Goal: Use online tool/utility: Utilize a website feature to perform a specific function

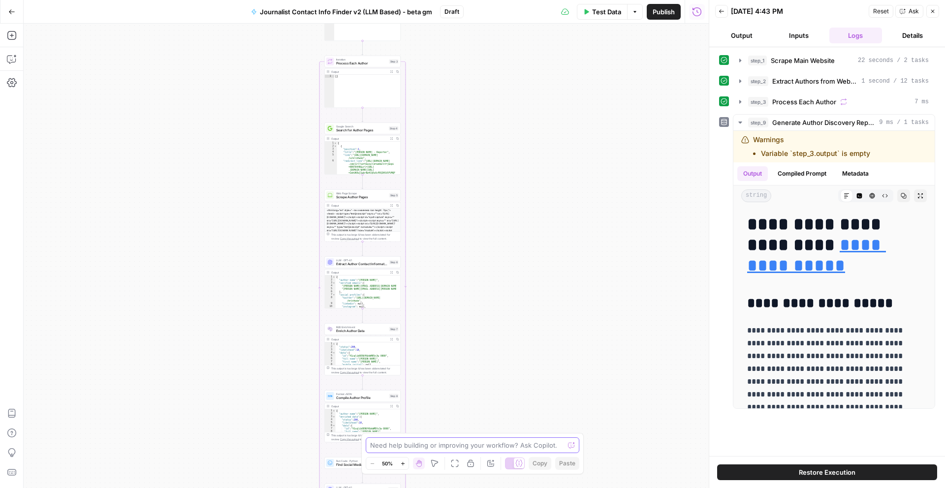
click at [409, 448] on textarea at bounding box center [467, 446] width 194 height 10
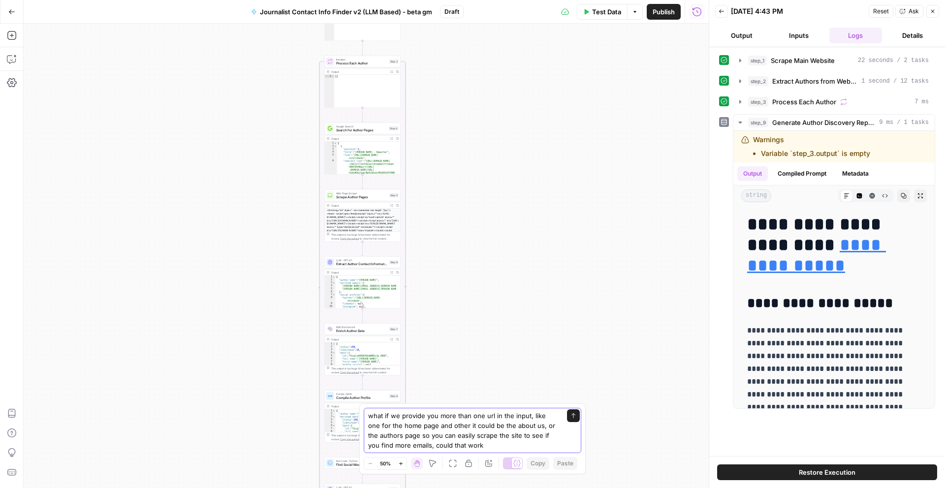
type textarea "what if we provide you more than one url in the input, like one for the home pa…"
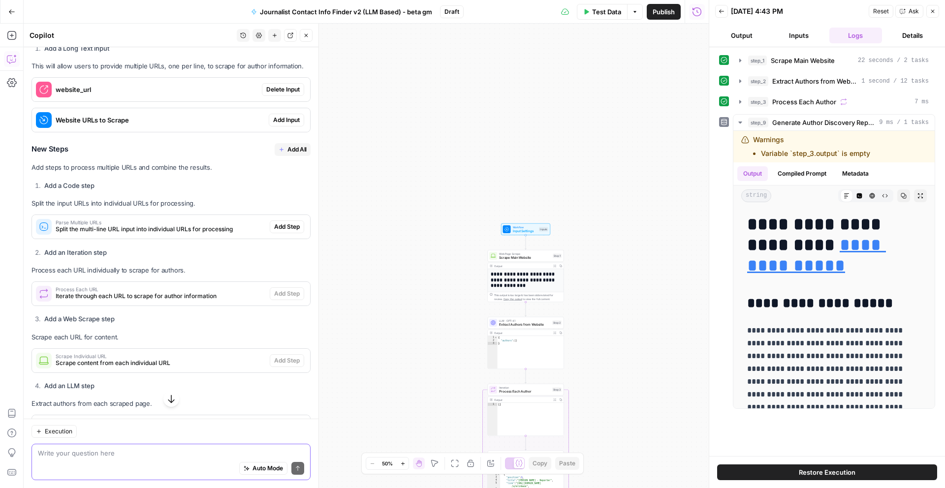
scroll to position [147, 0]
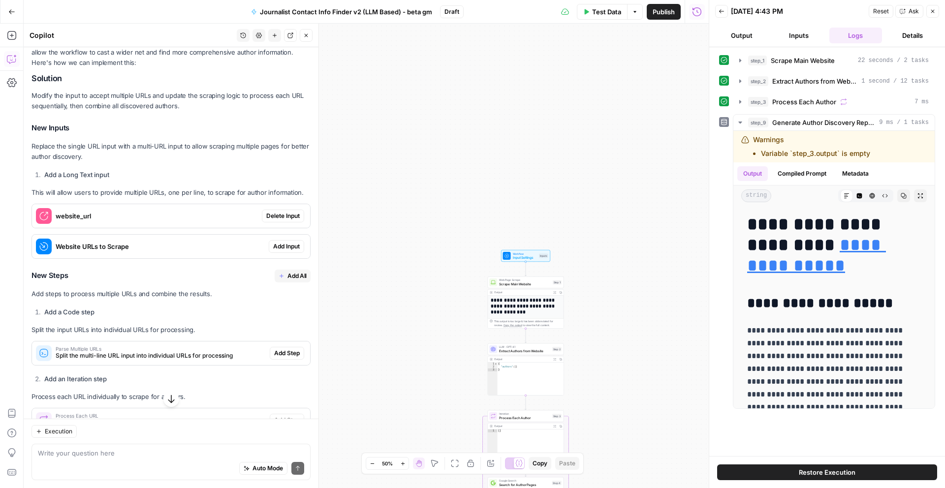
click at [278, 221] on span "Delete Input" at bounding box center [282, 216] width 33 height 9
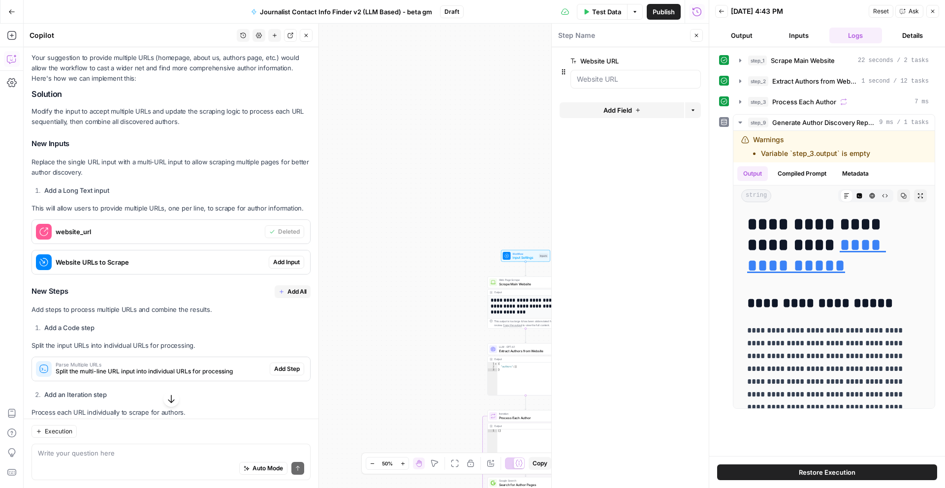
scroll to position [163, 0]
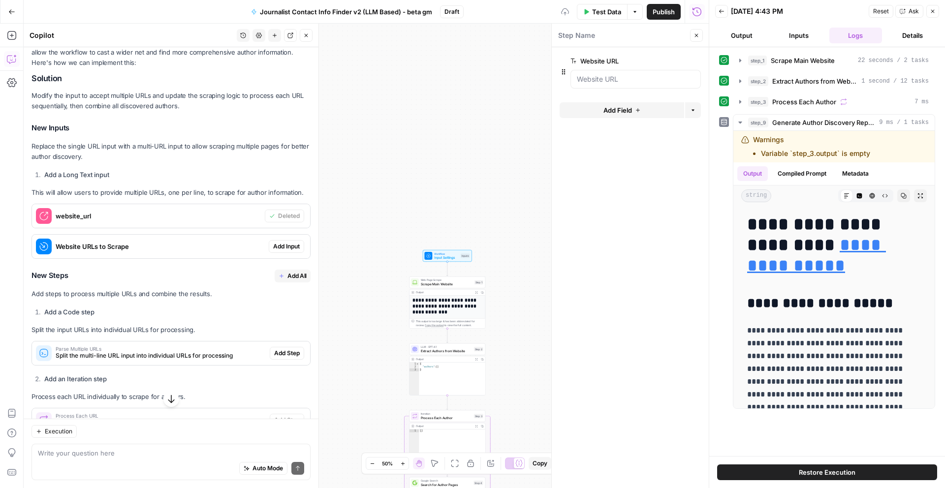
click at [284, 251] on span "Add Input" at bounding box center [286, 246] width 27 height 9
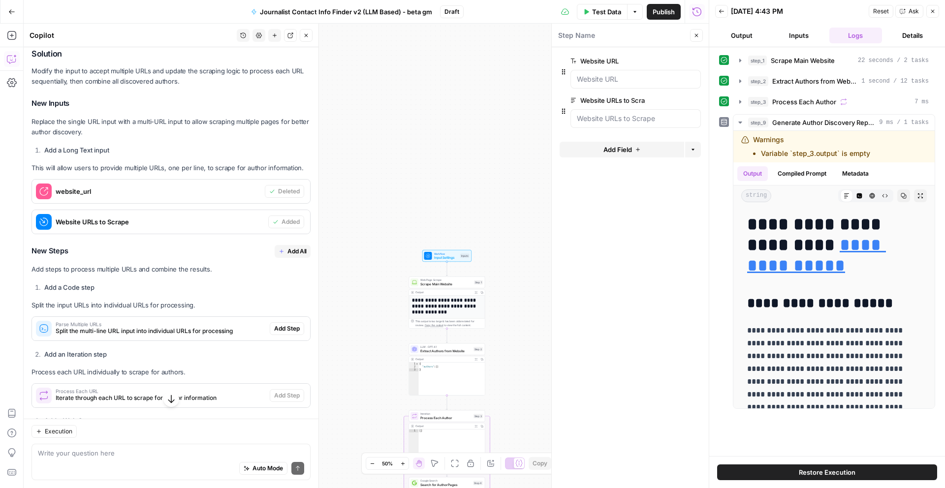
scroll to position [194, 0]
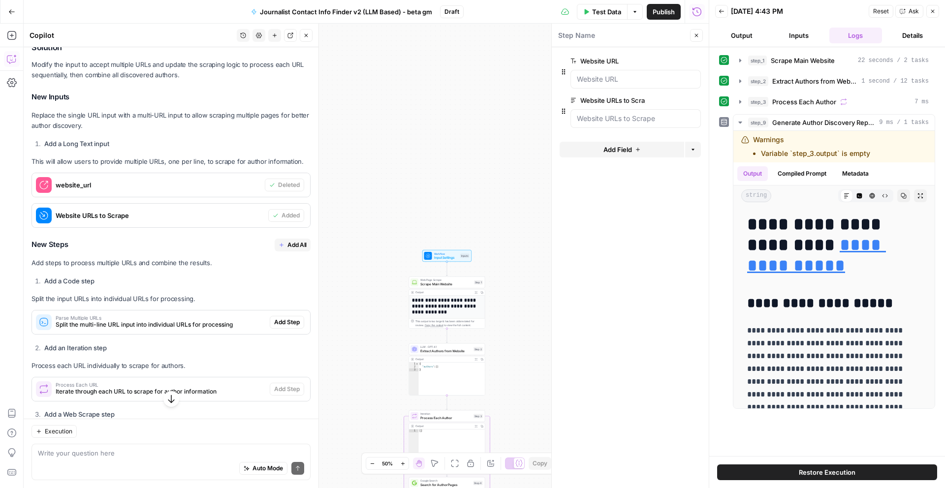
click at [275, 252] on button "Add All" at bounding box center [293, 245] width 36 height 13
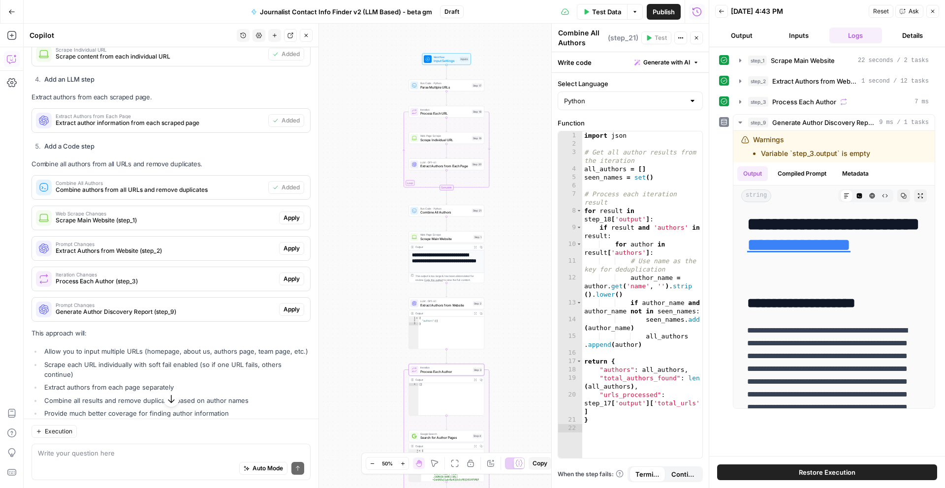
scroll to position [622, 0]
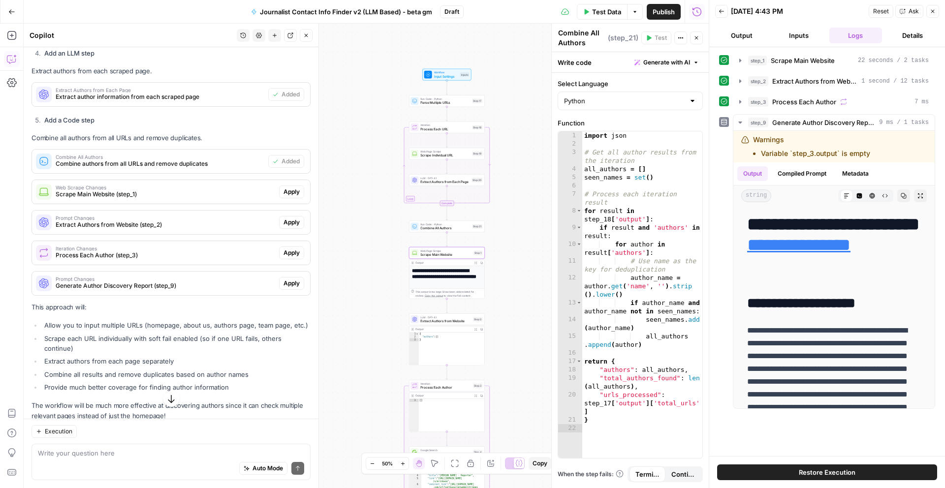
click at [281, 198] on button "Apply" at bounding box center [291, 192] width 25 height 13
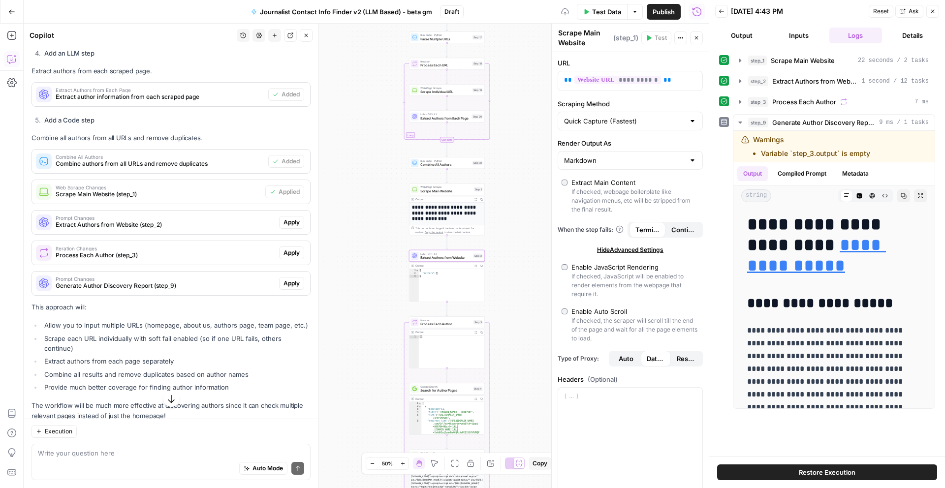
click at [284, 227] on span "Apply" at bounding box center [292, 222] width 16 height 9
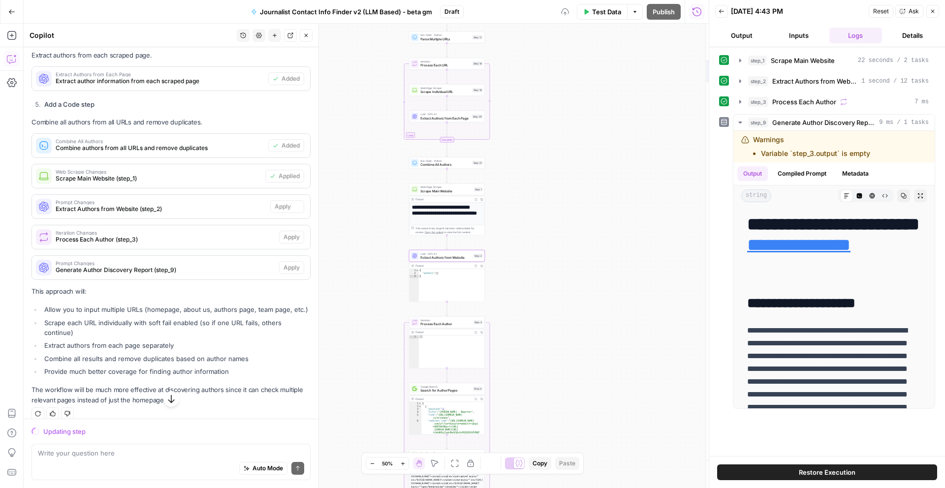
scroll to position [607, 0]
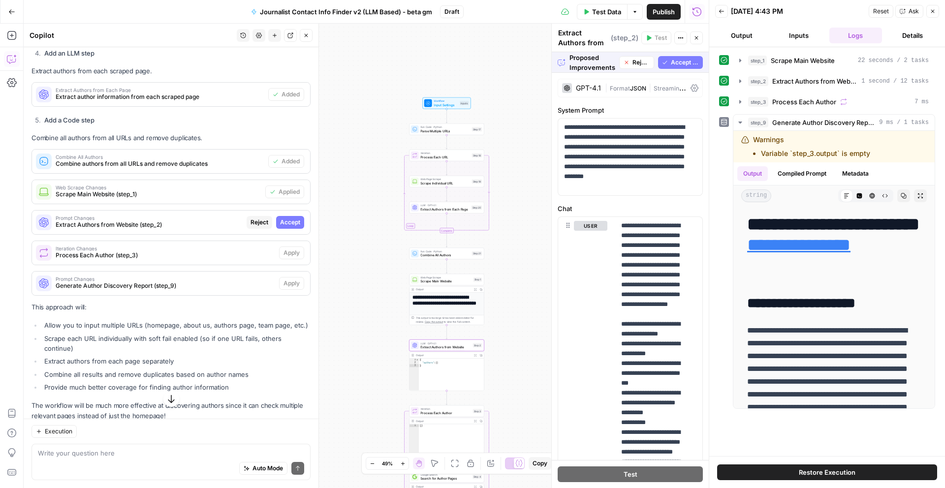
click at [283, 227] on span "Accept" at bounding box center [290, 222] width 20 height 9
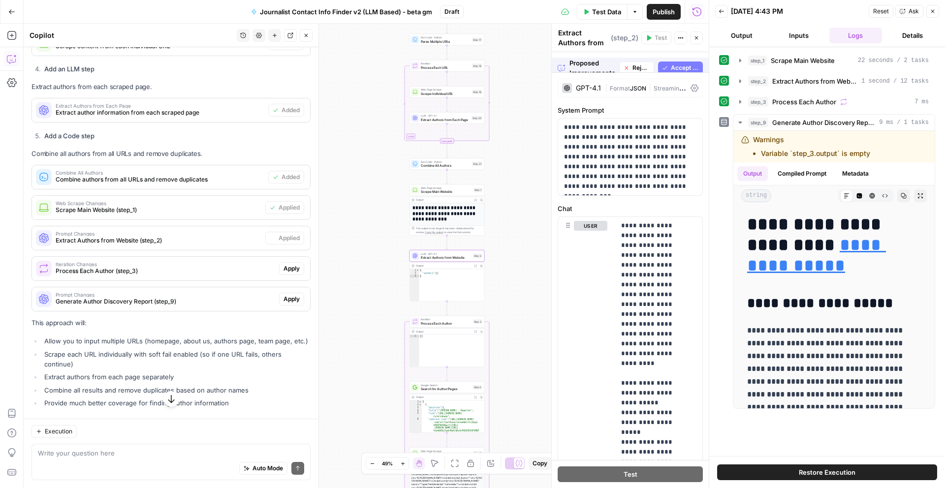
scroll to position [622, 0]
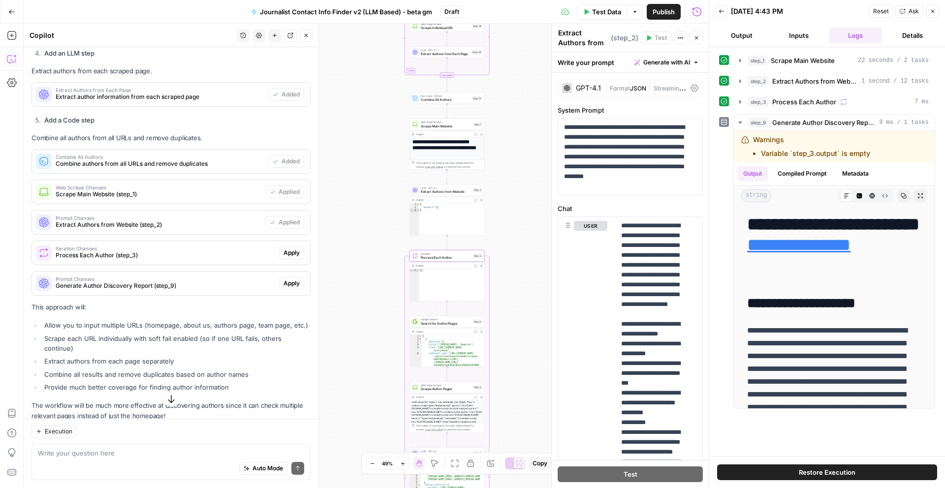
click at [287, 258] on span "Apply" at bounding box center [292, 253] width 16 height 9
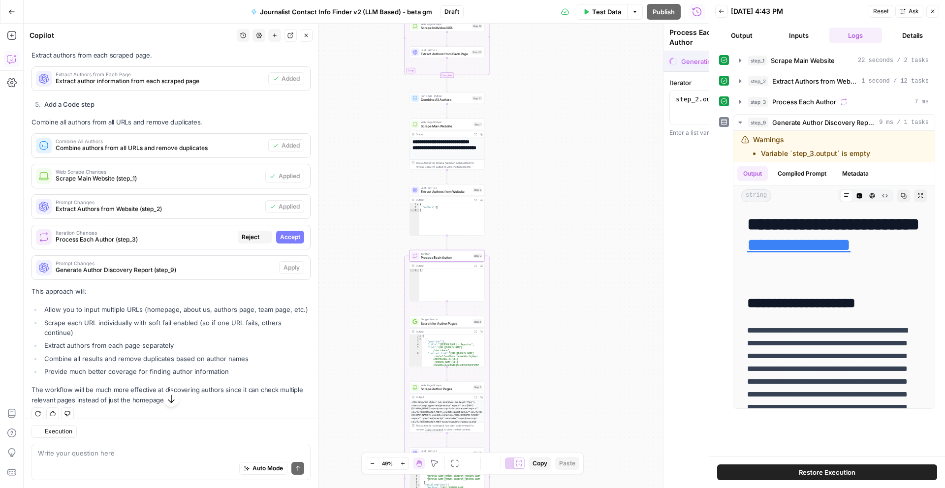
scroll to position [607, 0]
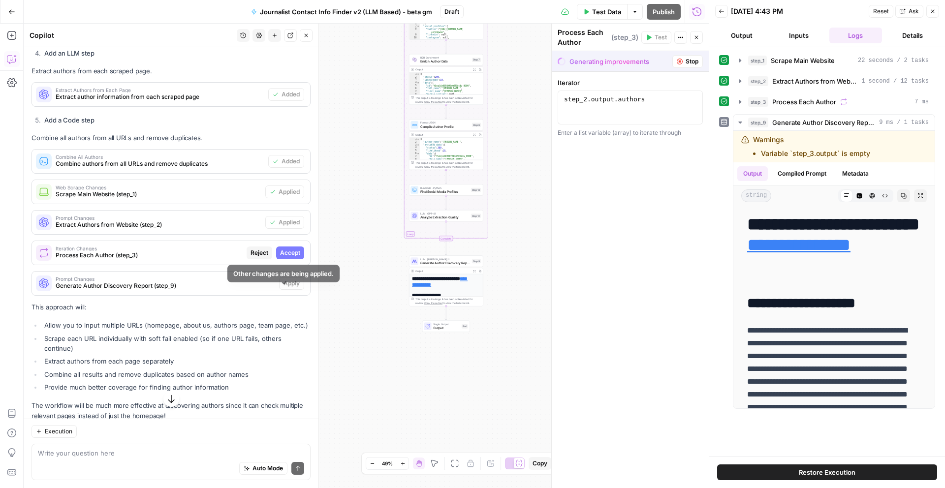
click at [294, 260] on button "Accept" at bounding box center [290, 253] width 28 height 13
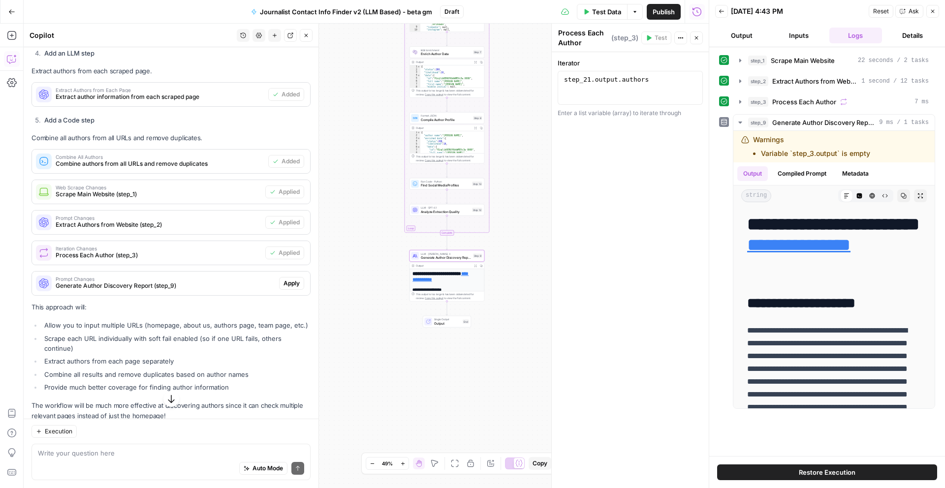
click at [290, 288] on span "Apply" at bounding box center [292, 283] width 16 height 9
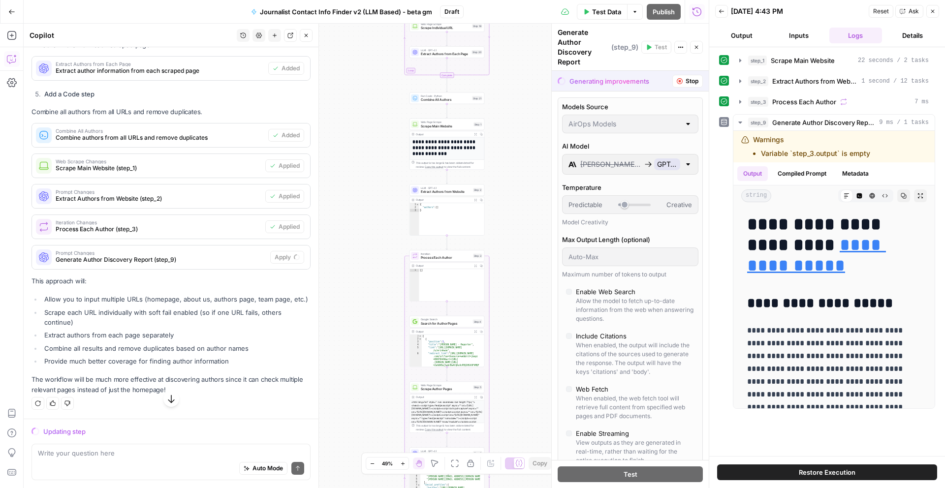
scroll to position [652, 0]
